Goal: Find specific page/section: Find specific page/section

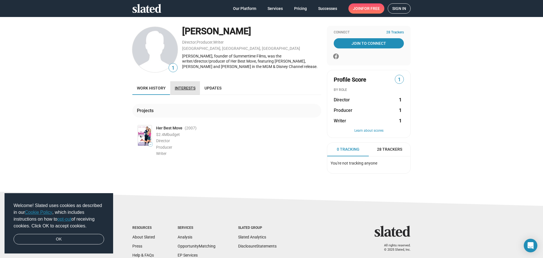
click at [180, 85] on link "Interests" at bounding box center [185, 88] width 30 height 14
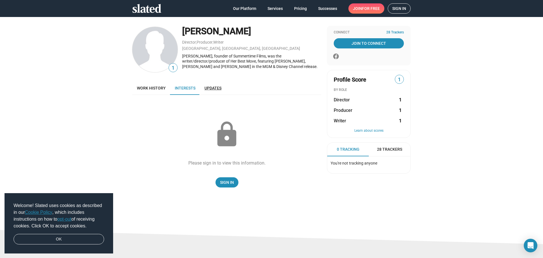
click at [211, 89] on span "Updates" at bounding box center [212, 88] width 17 height 5
